Goal: Transaction & Acquisition: Obtain resource

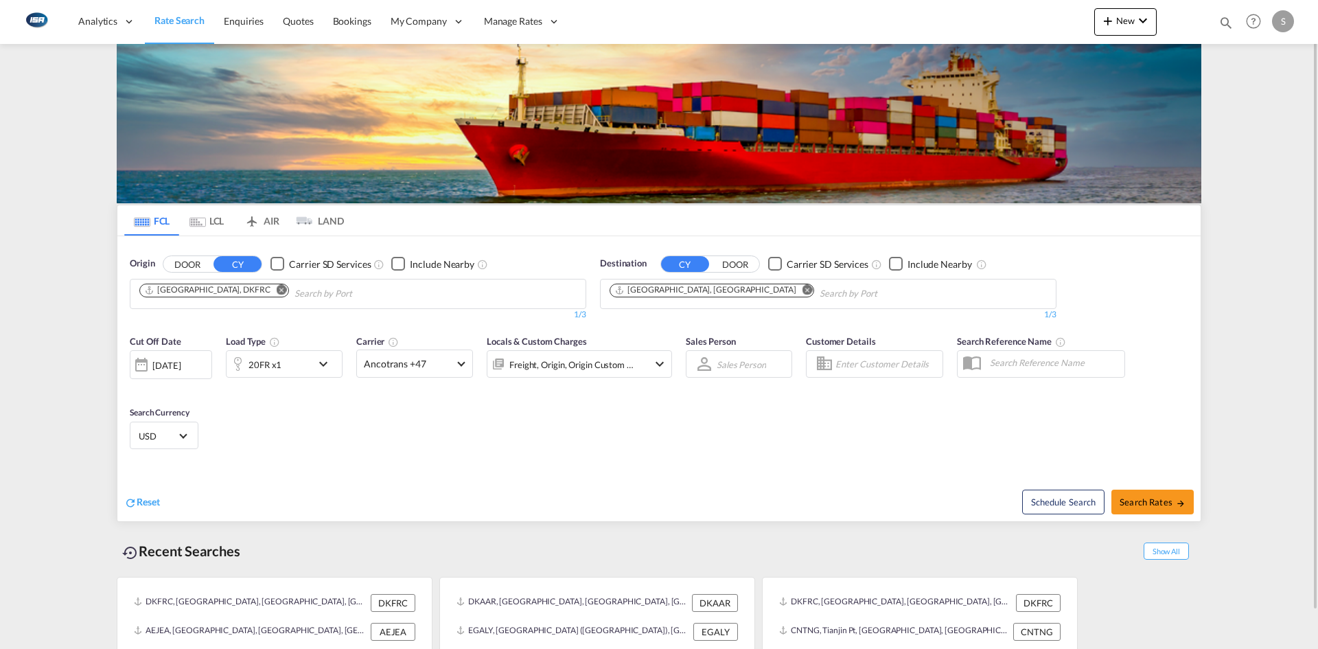
click at [803, 293] on md-icon "Remove" at bounding box center [808, 289] width 10 height 10
click at [744, 288] on md-chips-wrap "Chips container with autocompletion. Enter the text area, type text to search, …" at bounding box center [677, 291] width 138 height 25
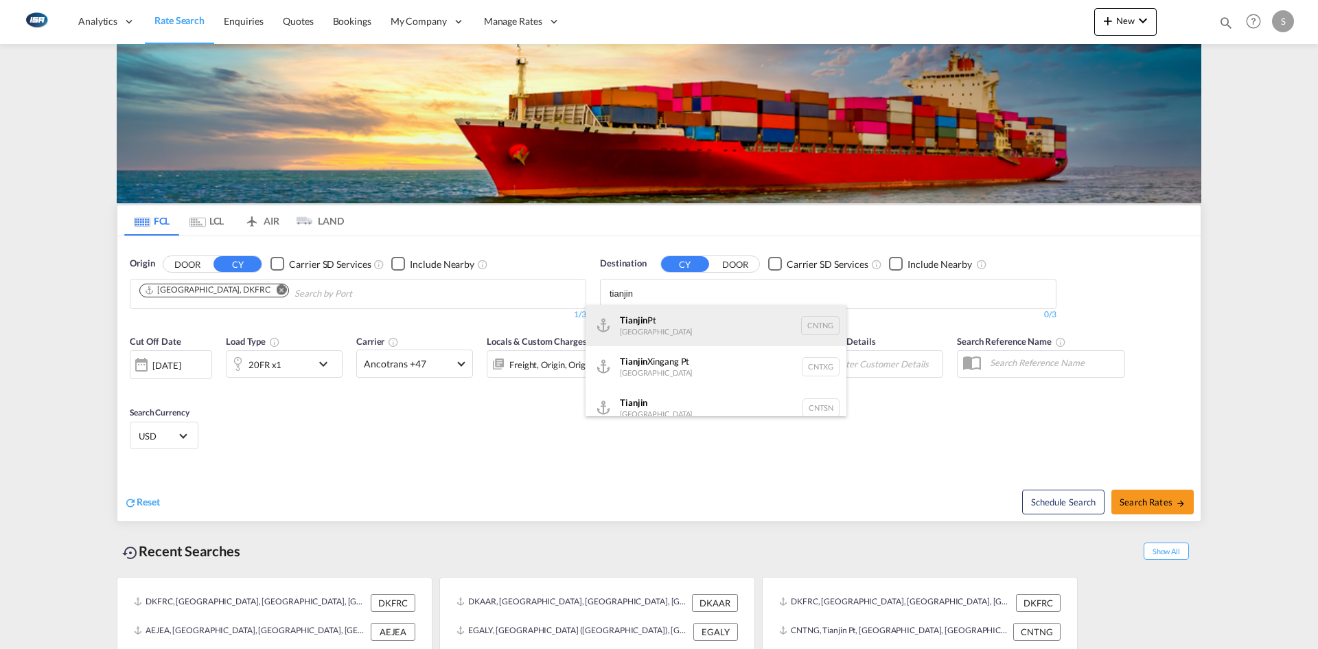
type input "tianjin"
click at [722, 328] on div "Tianjin Pt China CNTNG" at bounding box center [716, 325] width 261 height 41
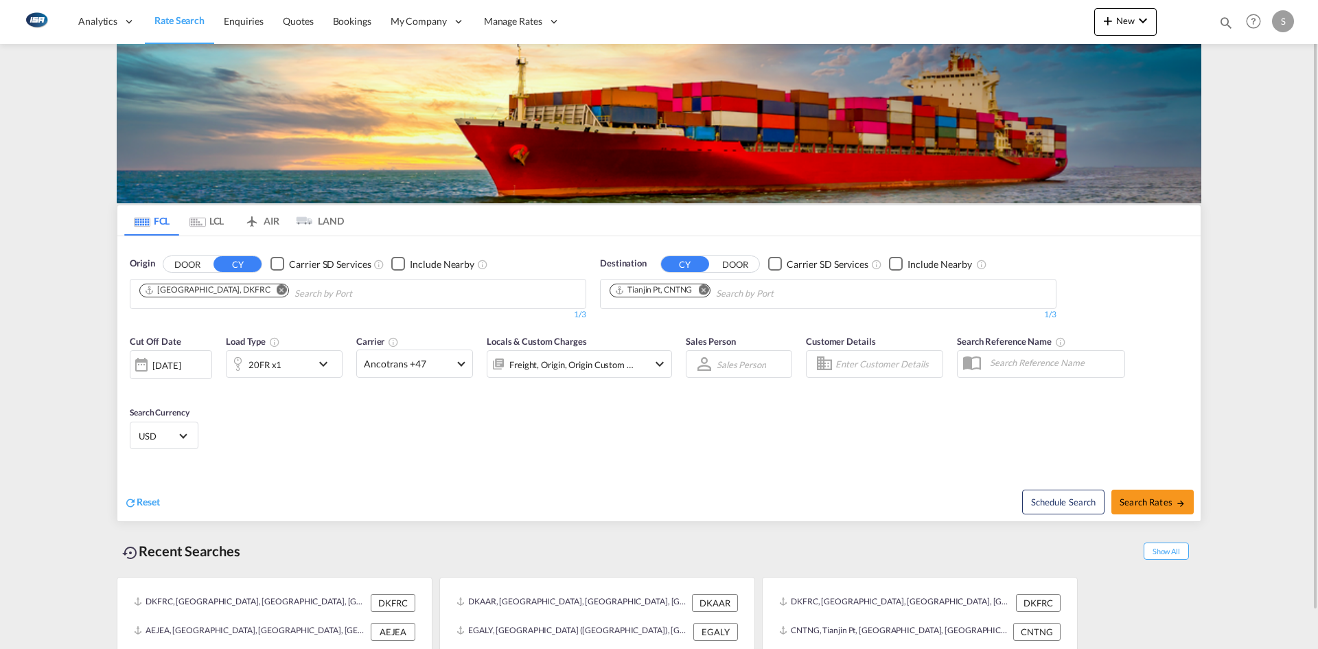
click at [331, 361] on md-icon "icon-chevron-down" at bounding box center [326, 364] width 23 height 16
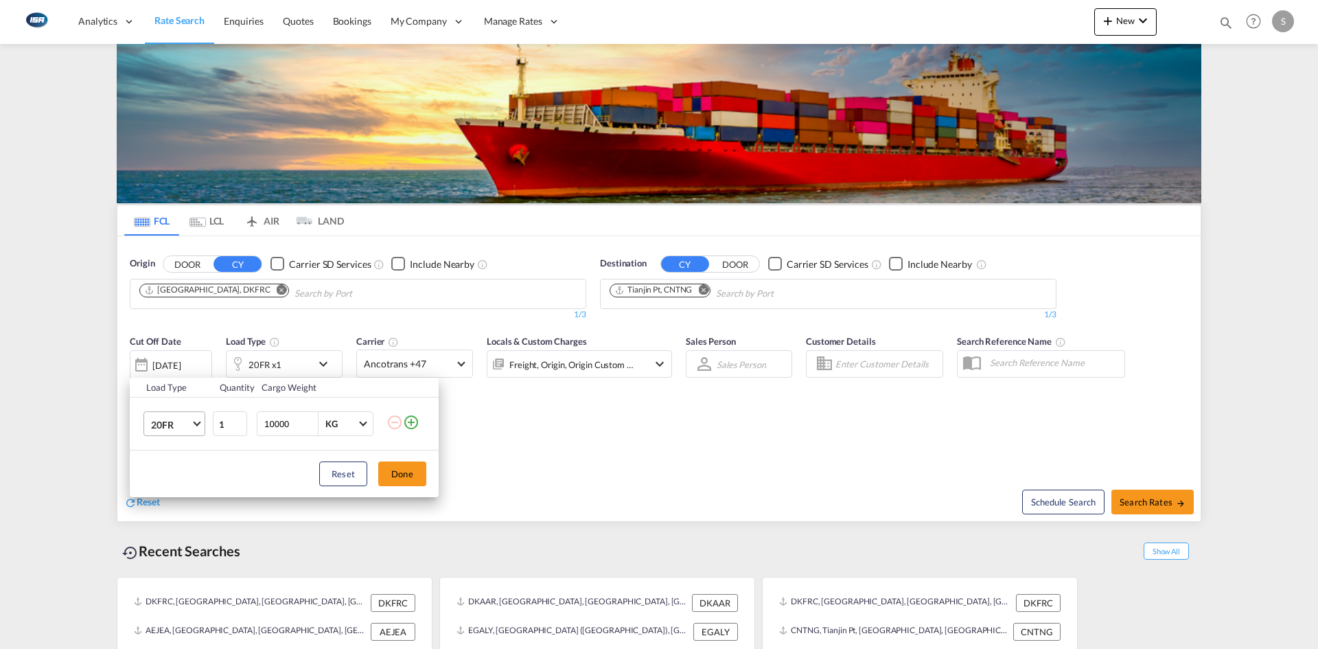
click at [190, 423] on span "20FR" at bounding box center [171, 425] width 40 height 14
click at [171, 388] on div "40GP" at bounding box center [163, 386] width 24 height 14
click at [399, 474] on button "Done" at bounding box center [402, 473] width 48 height 25
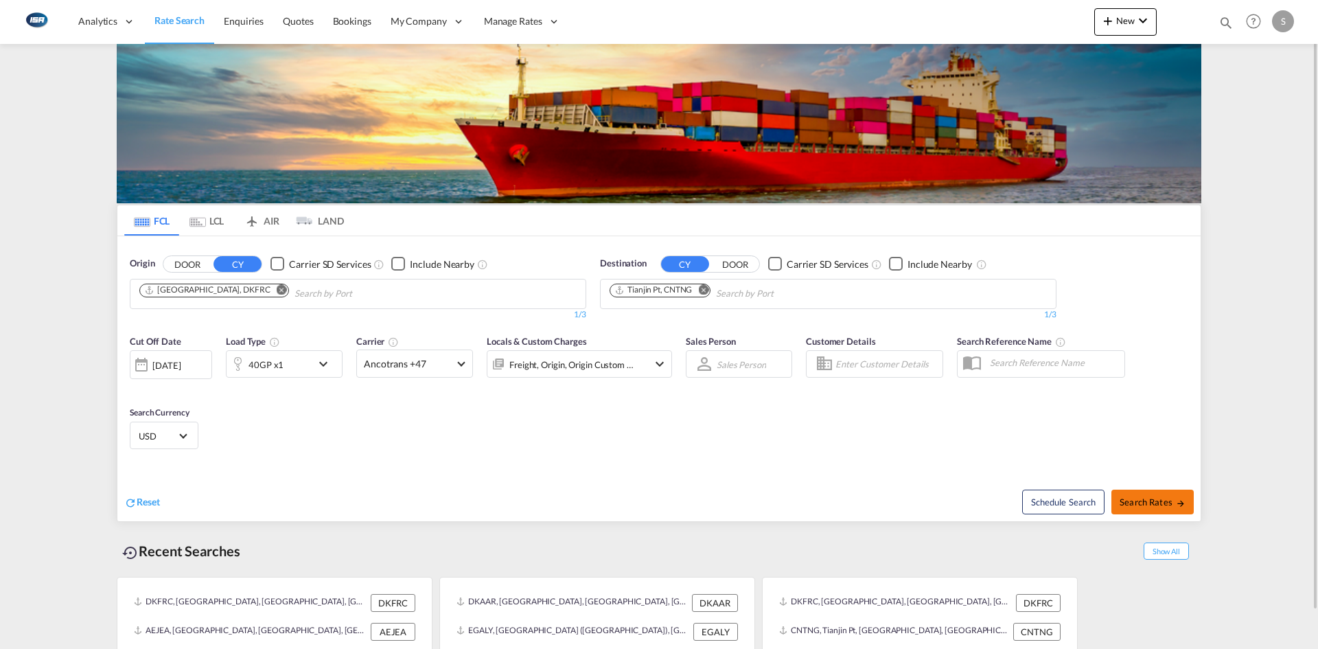
click at [1163, 501] on span "Search Rates" at bounding box center [1153, 501] width 66 height 11
type input "DKFRC to CNTNG / [DATE]"
